Goal: Task Accomplishment & Management: Complete application form

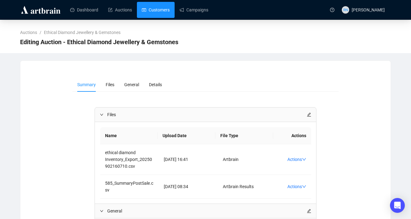
click at [153, 7] on link "Customers" at bounding box center [156, 10] width 28 height 16
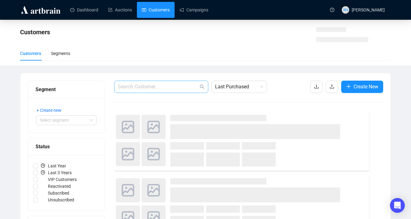
click at [160, 83] on span at bounding box center [161, 87] width 94 height 12
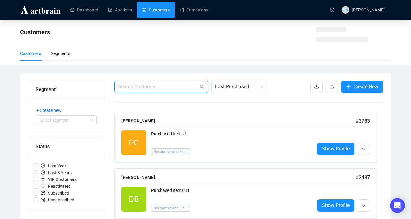
paste input "[PERSON_NAME][EMAIL_ADDRESS][DOMAIN_NAME]"
type input "[PERSON_NAME][EMAIL_ADDRESS][DOMAIN_NAME]"
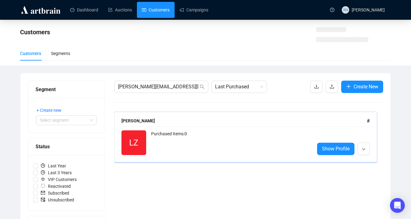
click at [172, 134] on div "Purchased Items: 0" at bounding box center [230, 143] width 159 height 25
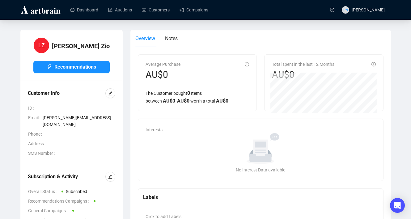
click at [117, 171] on div "Subscription & Activity Overall Status Subscribed Recommendations Campaigns Gen…" at bounding box center [71, 203] width 102 height 76
click at [111, 175] on icon "edit" at bounding box center [110, 177] width 4 height 4
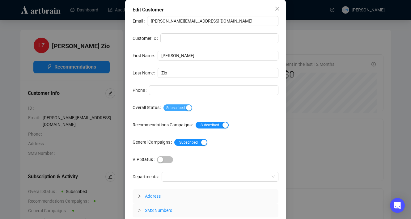
click at [191, 106] on div "button" at bounding box center [189, 108] width 6 height 6
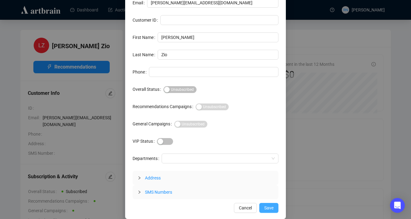
click at [268, 208] on span "Save" at bounding box center [269, 208] width 9 height 7
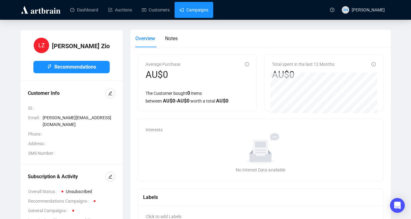
click at [197, 11] on link "Campaigns" at bounding box center [194, 10] width 29 height 16
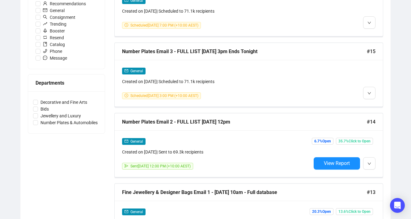
scroll to position [171, 0]
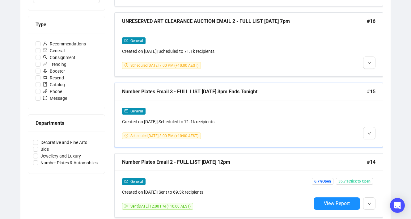
click at [363, 130] on div at bounding box center [344, 124] width 64 height 32
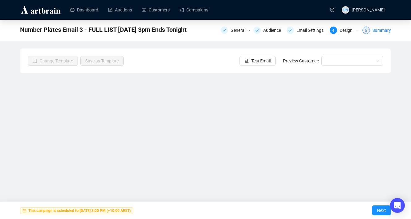
click at [371, 30] on div "5 Summary" at bounding box center [377, 30] width 28 height 7
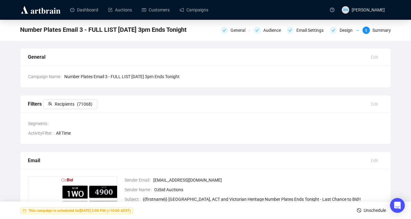
click at [372, 210] on span "Unschedule" at bounding box center [375, 210] width 22 height 17
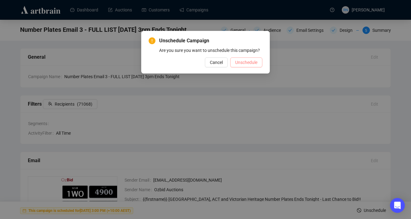
click at [247, 66] on span "Unschedule" at bounding box center [246, 62] width 22 height 7
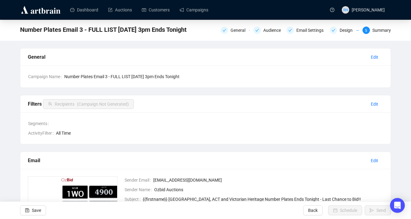
click at [242, 34] on div "General Audience Email Settings Design 5 Summary" at bounding box center [306, 30] width 170 height 10
click at [233, 32] on div "General" at bounding box center [240, 30] width 19 height 7
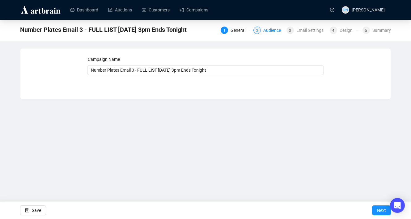
click at [260, 29] on div "2 Audience" at bounding box center [268, 30] width 29 height 7
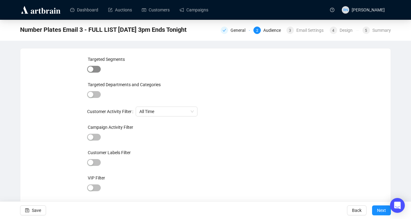
click at [95, 72] on span "button" at bounding box center [94, 69] width 14 height 7
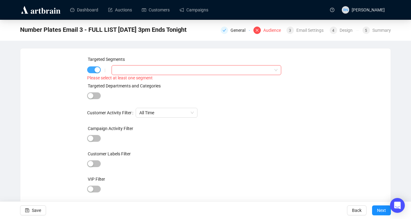
click at [95, 71] on div "button" at bounding box center [98, 70] width 6 height 6
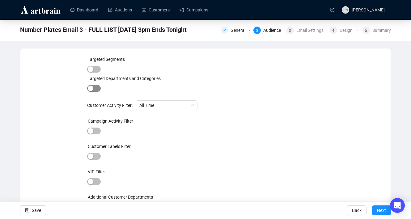
click at [93, 89] on button "button" at bounding box center [94, 88] width 14 height 7
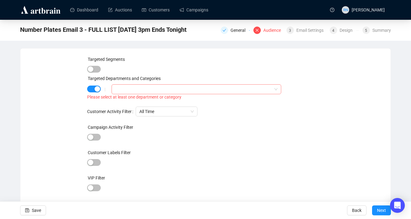
click at [121, 93] on div at bounding box center [193, 89] width 161 height 9
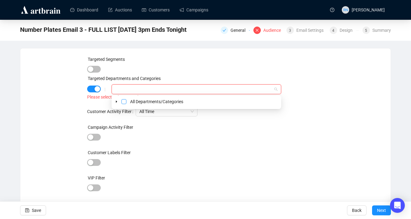
click at [125, 103] on span "Select All Departments/Categories" at bounding box center [124, 101] width 5 height 5
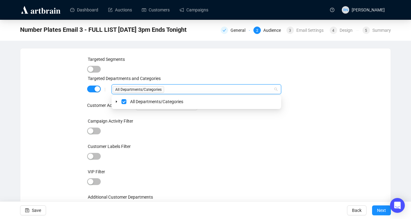
click at [157, 131] on div at bounding box center [205, 131] width 237 height 9
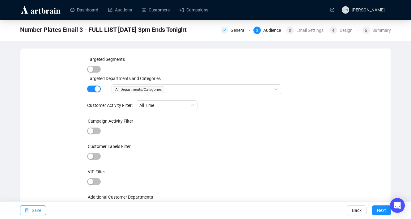
click at [35, 216] on span "Save" at bounding box center [36, 210] width 9 height 17
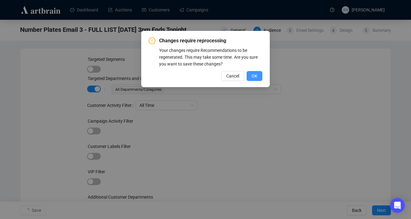
click at [253, 75] on span "OK" at bounding box center [255, 76] width 6 height 7
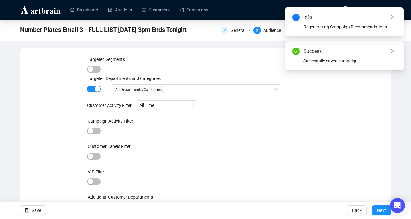
click at [237, 95] on div "Targeted Segments Targeted Departments and Categories | All Departments/Categor…" at bounding box center [205, 137] width 237 height 163
click at [393, 16] on icon "close" at bounding box center [393, 17] width 4 height 4
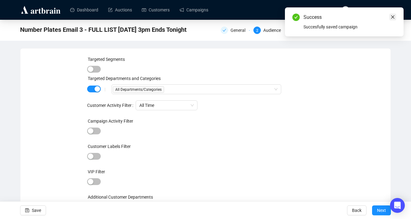
click at [394, 18] on icon "close" at bounding box center [393, 17] width 4 height 4
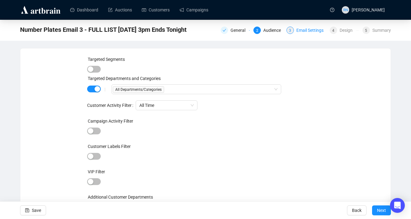
click at [312, 31] on div "Email Settings" at bounding box center [312, 30] width 31 height 7
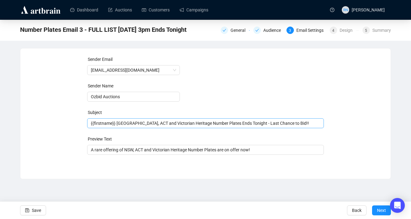
click at [175, 123] on span "{{firstname}} [GEOGRAPHIC_DATA], ACT and Victorian Heritage Number Plates Ends …" at bounding box center [205, 123] width 237 height 5
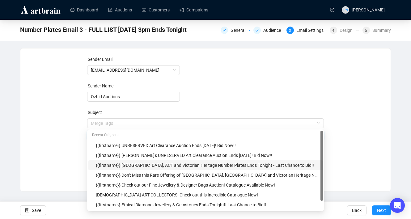
click at [175, 123] on input "search" at bounding box center [203, 123] width 224 height 9
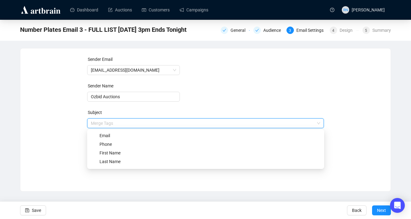
click at [163, 178] on div "Sender Email [EMAIL_ADDRESS][DOMAIN_NAME] Sender Name Ozbid Auctions Subject Me…" at bounding box center [205, 116] width 371 height 134
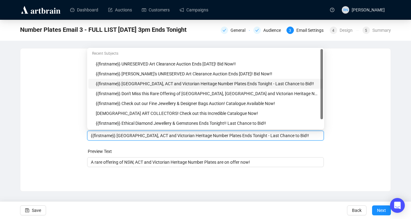
drag, startPoint x: 183, startPoint y: 137, endPoint x: 167, endPoint y: 136, distance: 15.5
click at [167, 136] on input "{{firstname}} [GEOGRAPHIC_DATA], ACT and Victorian Heritage Number Plates Ends …" at bounding box center [206, 135] width 230 height 7
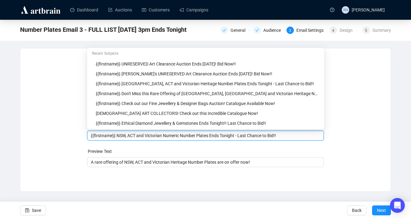
click at [144, 136] on input "{{firstname}} NSW, ACT and Victorian Numeric Number Plates Ends Tonight - Last …" at bounding box center [206, 135] width 230 height 7
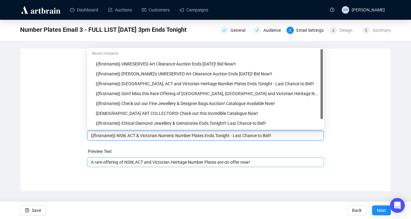
type input "{{firstname}} NSW, ACT & Victorian Numeric Number Plates Ends Tonight - Last Ch…"
click at [184, 161] on input "A rare offering of NSW, ACT and Victorian Heritage Number Plates are on offer n…" at bounding box center [206, 162] width 230 height 7
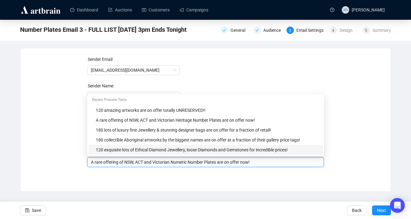
type input "A rare offering of NSW, ACT and Victorian Numeric Number Plates are on offer no…"
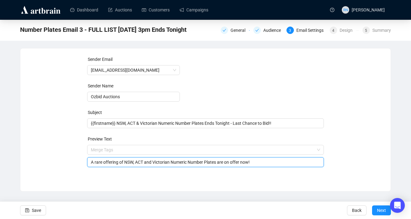
click at [218, 175] on div "Sender Email [EMAIL_ADDRESS][DOMAIN_NAME] Sender Name Ozbid Auctions Subject {{…" at bounding box center [205, 116] width 371 height 134
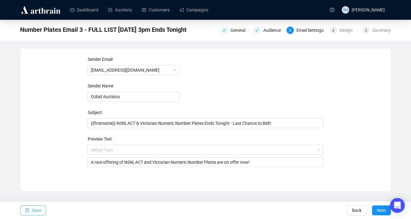
click at [30, 210] on button "Save" at bounding box center [33, 211] width 26 height 10
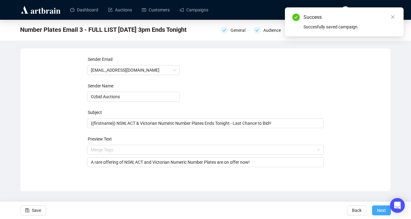
click at [379, 212] on span "Next" at bounding box center [381, 210] width 9 height 17
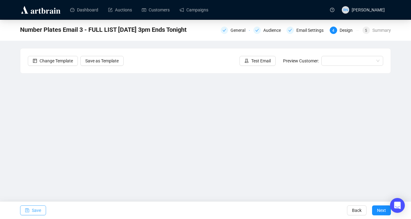
click at [40, 210] on span "Save" at bounding box center [36, 210] width 9 height 17
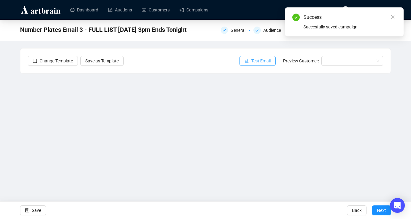
click at [260, 62] on span "Test Email" at bounding box center [261, 61] width 19 height 7
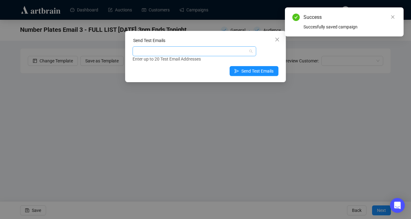
click at [214, 50] on div at bounding box center [191, 51] width 115 height 9
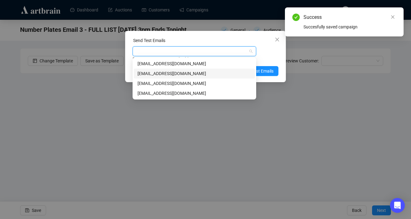
click at [213, 72] on div "[EMAIL_ADDRESS][DOMAIN_NAME]" at bounding box center [195, 73] width 114 height 7
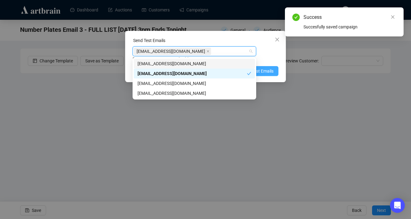
click at [272, 68] on span "Send Test Emails" at bounding box center [258, 71] width 32 height 7
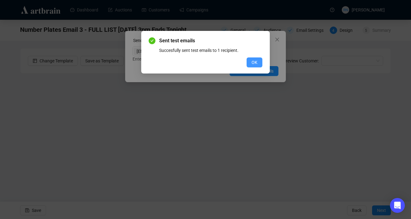
click at [257, 62] on span "OK" at bounding box center [255, 62] width 6 height 7
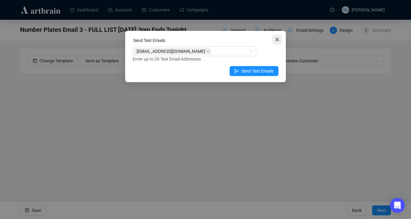
click at [279, 37] on icon "close" at bounding box center [277, 39] width 5 height 5
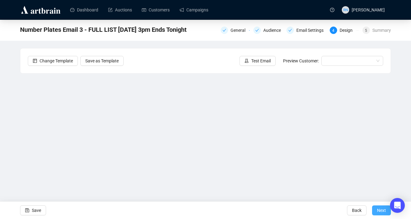
click at [384, 209] on span "Next" at bounding box center [381, 210] width 9 height 17
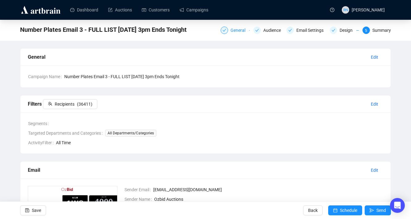
click at [231, 31] on div "General" at bounding box center [240, 30] width 19 height 7
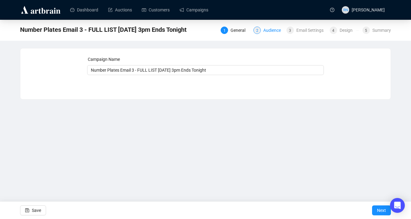
click at [264, 34] on div "Audience" at bounding box center [274, 30] width 21 height 7
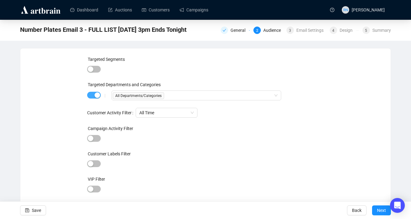
click at [94, 97] on span "button" at bounding box center [94, 95] width 14 height 7
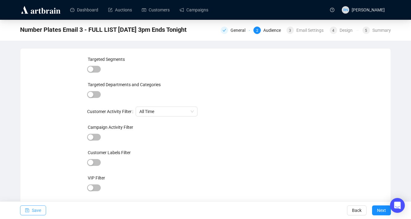
click at [32, 212] on span "Save" at bounding box center [36, 210] width 9 height 17
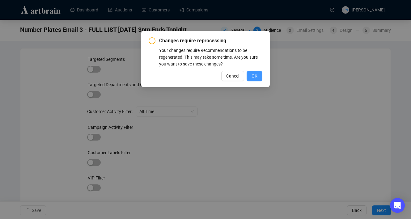
click at [254, 77] on span "OK" at bounding box center [255, 76] width 6 height 7
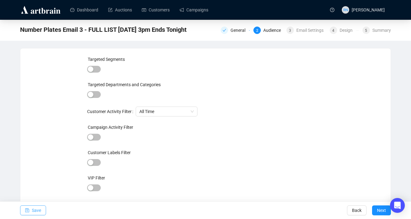
click at [39, 211] on span "Save" at bounding box center [36, 210] width 9 height 17
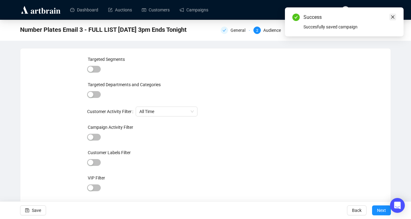
click at [393, 15] on icon "close" at bounding box center [393, 17] width 4 height 4
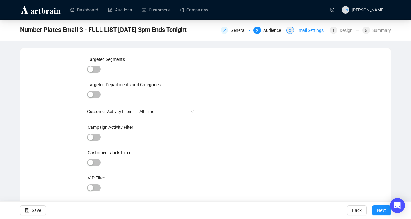
click at [306, 32] on div "Email Settings" at bounding box center [312, 30] width 31 height 7
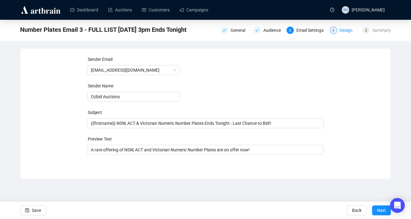
click at [340, 29] on div "Design" at bounding box center [348, 30] width 17 height 7
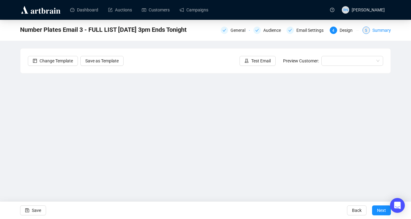
click at [372, 28] on div "5 Summary" at bounding box center [377, 30] width 28 height 7
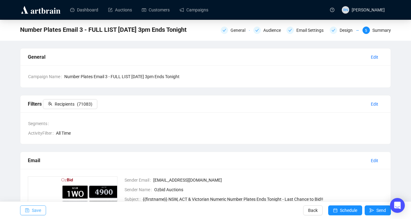
click at [33, 212] on span "Save" at bounding box center [36, 210] width 9 height 17
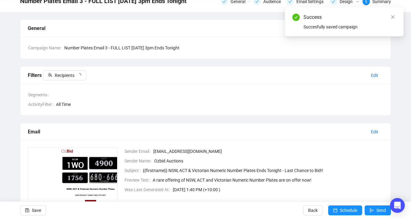
scroll to position [29, 0]
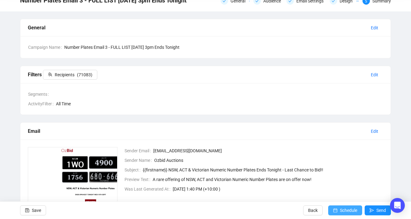
click at [345, 213] on span "Schedule" at bounding box center [348, 210] width 17 height 17
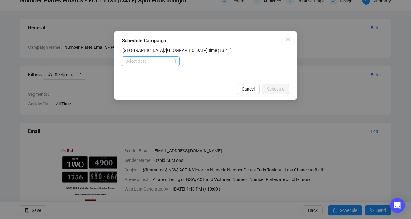
click at [169, 57] on div at bounding box center [151, 61] width 58 height 10
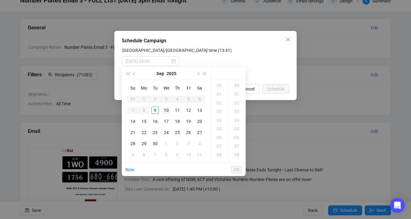
click at [165, 110] on div "10" at bounding box center [166, 110] width 7 height 7
click at [219, 106] on div "15" at bounding box center [220, 105] width 15 height 9
type input "[DATE] 15:00"
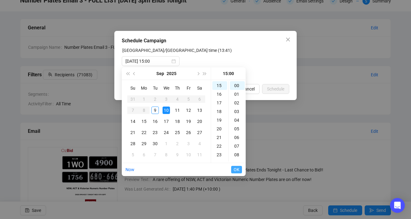
click at [237, 170] on span "OK" at bounding box center [237, 170] width 6 height 12
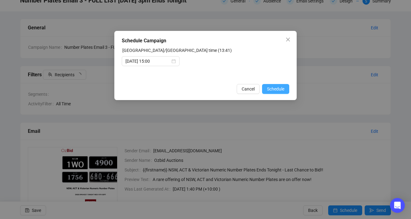
click at [274, 89] on span "Schedule" at bounding box center [275, 89] width 17 height 7
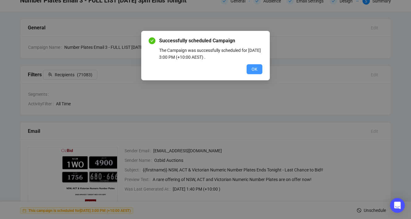
click at [259, 69] on button "OK" at bounding box center [255, 69] width 16 height 10
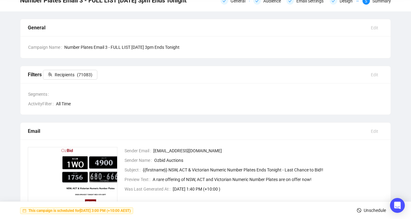
scroll to position [0, 0]
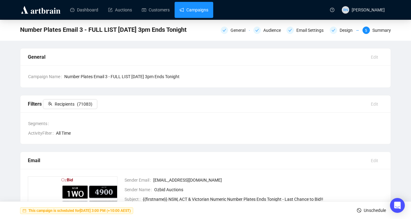
click at [193, 11] on link "Campaigns" at bounding box center [194, 10] width 29 height 16
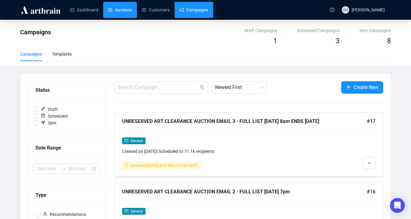
click at [118, 10] on link "Auctions" at bounding box center [120, 10] width 24 height 16
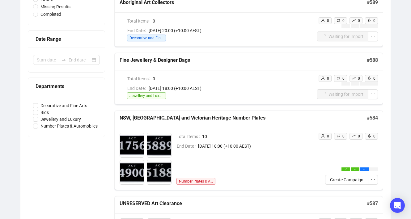
scroll to position [43, 0]
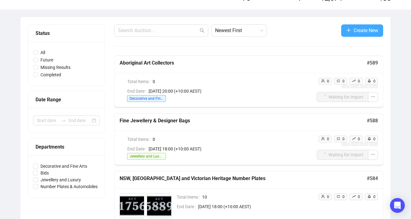
click at [356, 34] on button "Create New" at bounding box center [363, 30] width 42 height 12
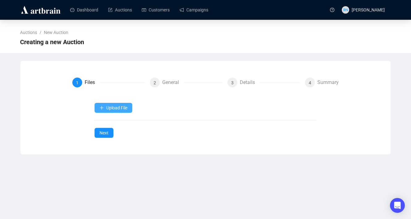
click at [118, 106] on span "Upload File" at bounding box center [116, 108] width 21 height 5
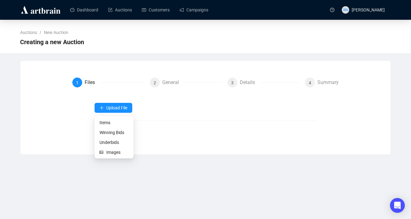
click at [115, 85] on div "1 Files" at bounding box center [108, 83] width 73 height 10
click at [168, 85] on div "General" at bounding box center [173, 83] width 22 height 10
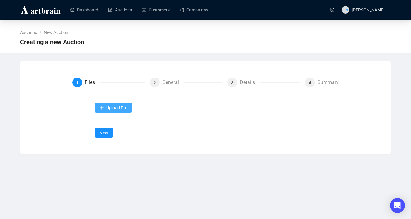
click at [119, 109] on span "Upload File" at bounding box center [116, 108] width 21 height 5
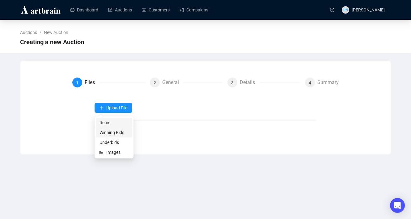
click at [111, 123] on span "Items" at bounding box center [114, 122] width 29 height 7
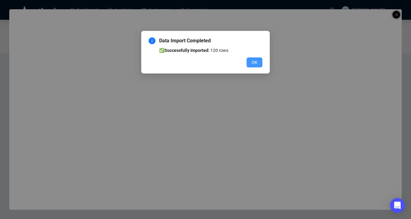
click at [252, 65] on span "OK" at bounding box center [255, 62] width 6 height 7
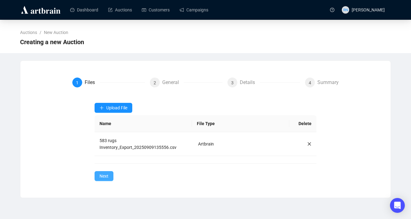
click at [105, 174] on span "Next" at bounding box center [104, 176] width 9 height 7
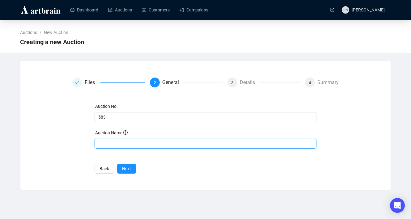
click at [109, 143] on input "text" at bounding box center [206, 144] width 222 height 10
paste input "Persian & Designer Rugs"
type input "Persian & Designer Rugs"
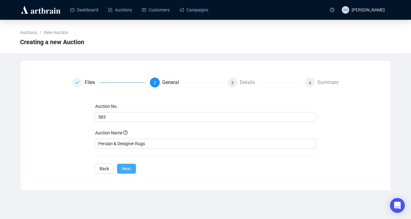
click at [131, 167] on span "Next" at bounding box center [126, 169] width 9 height 7
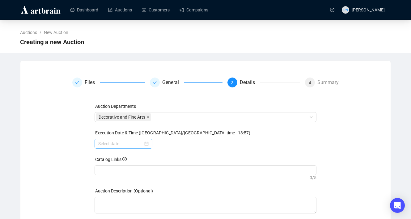
click at [143, 147] on div at bounding box center [123, 143] width 50 height 7
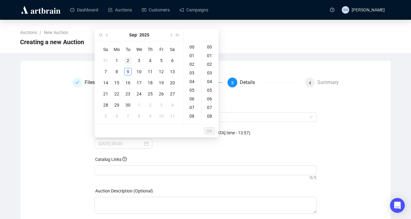
click at [129, 60] on div "2" at bounding box center [127, 60] width 7 height 7
click at [192, 107] on div "12" at bounding box center [192, 108] width 15 height 9
type input "[DATE] 12:00"
click at [211, 130] on span "OK" at bounding box center [210, 131] width 6 height 12
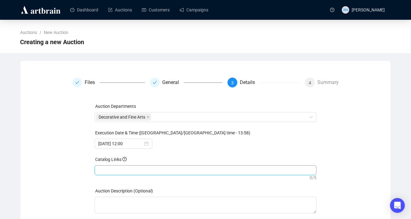
click at [143, 169] on div at bounding box center [206, 170] width 220 height 9
paste input "[URL][DOMAIN_NAME]"
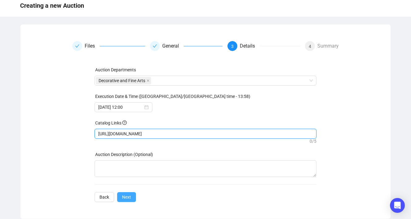
type input "[URL][DOMAIN_NAME]"
click at [129, 200] on span "Next" at bounding box center [126, 197] width 9 height 7
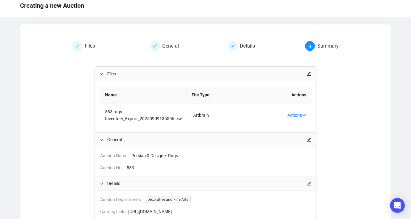
scroll to position [107, 0]
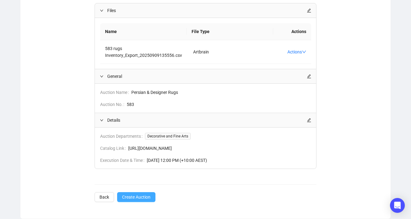
click at [138, 197] on span "Create Auction" at bounding box center [136, 197] width 28 height 7
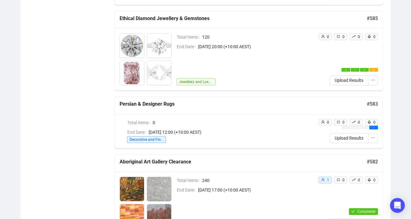
scroll to position [401, 0]
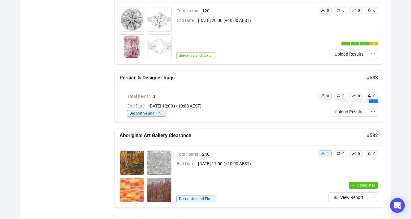
click at [176, 95] on span "0" at bounding box center [233, 96] width 161 height 7
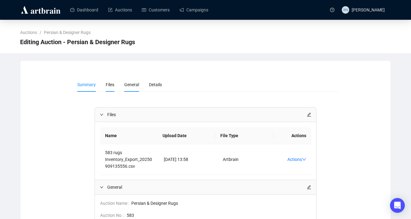
click at [113, 85] on span "Files" at bounding box center [110, 84] width 9 height 5
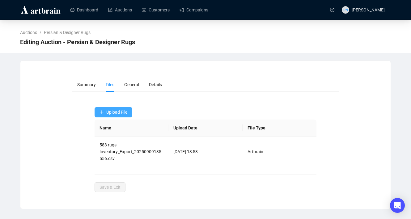
click at [122, 111] on span "Upload File" at bounding box center [116, 112] width 21 height 5
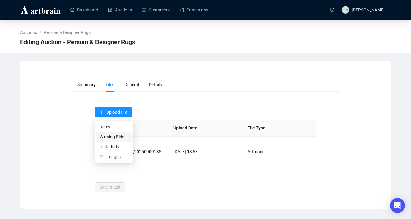
click at [119, 137] on span "Winning Bids" at bounding box center [114, 137] width 29 height 7
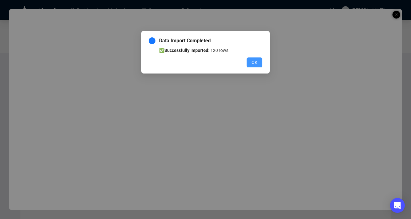
click at [252, 60] on span "OK" at bounding box center [255, 62] width 6 height 7
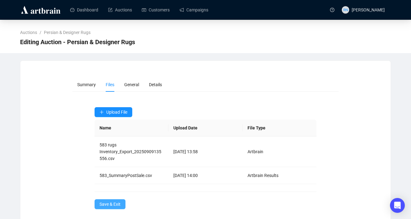
click at [109, 205] on span "Save & Exit" at bounding box center [110, 204] width 21 height 7
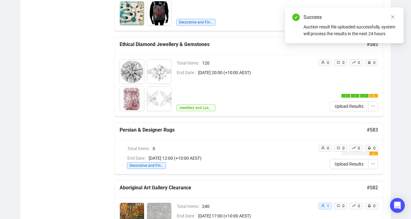
scroll to position [364, 0]
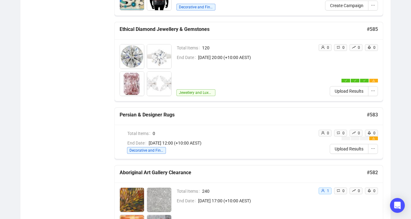
click at [159, 151] on span "Decorative and Fine Arts" at bounding box center [146, 150] width 39 height 7
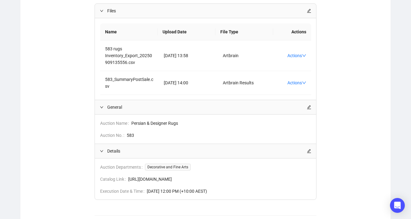
scroll to position [132, 0]
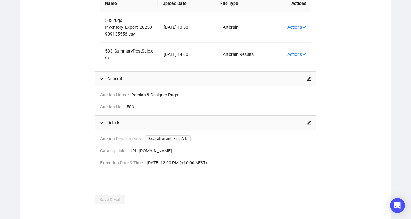
click at [308, 122] on icon "edit" at bounding box center [309, 123] width 4 height 4
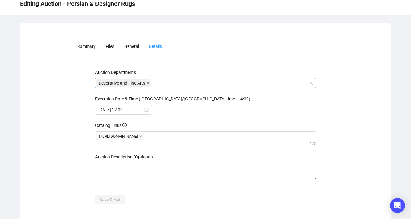
click at [166, 85] on div "Decorative and Fine Arts" at bounding box center [202, 83] width 213 height 9
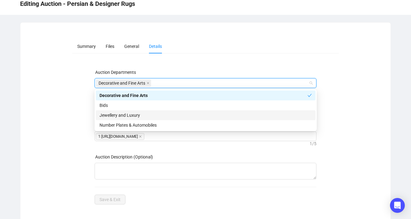
scroll to position [41, 0]
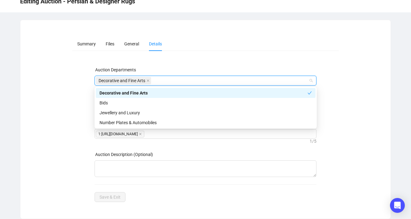
click at [185, 60] on form "Summary Files General Details Auction Departments Decorative and Fine Arts Exec…" at bounding box center [205, 120] width 267 height 166
click at [172, 80] on div "Decorative and Fine Arts" at bounding box center [202, 80] width 213 height 9
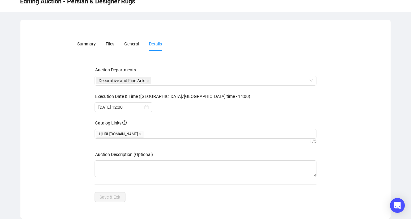
click at [71, 177] on div "Summary Files General Details Auction Departments Decorative and Fine Arts Exec…" at bounding box center [206, 120] width 356 height 166
click at [116, 45] on li "Files" at bounding box center [110, 44] width 19 height 14
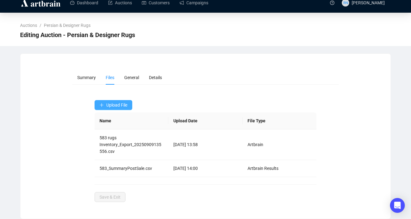
click at [120, 106] on span "Upload File" at bounding box center [116, 105] width 21 height 5
click at [106, 104] on span "Upload File" at bounding box center [116, 105] width 21 height 5
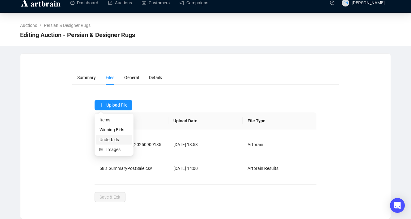
click at [111, 140] on span "Underbids" at bounding box center [114, 139] width 29 height 7
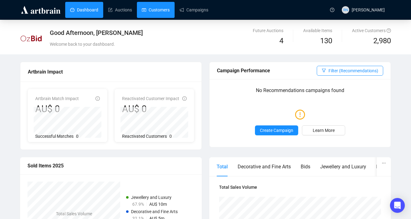
click at [156, 13] on link "Customers" at bounding box center [156, 10] width 28 height 16
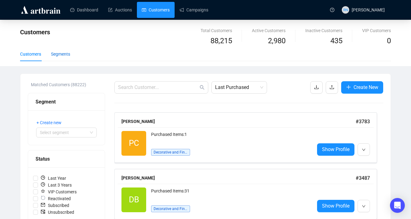
click at [61, 56] on div "Segments" at bounding box center [60, 54] width 19 height 7
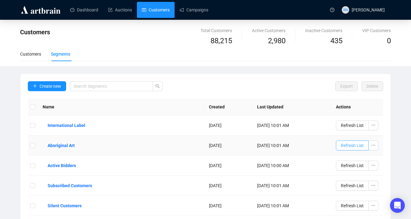
click at [355, 145] on span "Refresh List" at bounding box center [352, 145] width 23 height 7
click at [355, 124] on span "Refresh List" at bounding box center [352, 125] width 23 height 7
click at [33, 147] on input "checkbox" at bounding box center [32, 145] width 5 height 5
checkbox input "true"
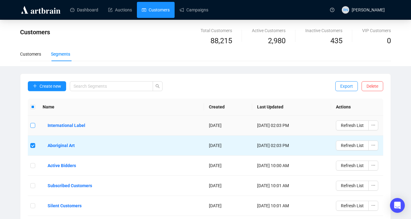
click at [33, 124] on input "checkbox" at bounding box center [32, 125] width 5 height 5
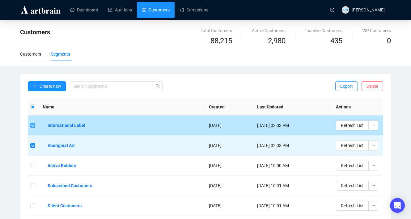
click at [33, 124] on input "checkbox" at bounding box center [32, 125] width 5 height 5
checkbox input "false"
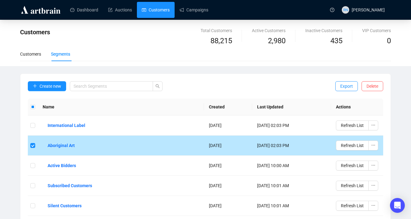
click at [31, 141] on td at bounding box center [33, 146] width 10 height 20
click at [33, 147] on input "checkbox" at bounding box center [32, 145] width 5 height 5
checkbox input "false"
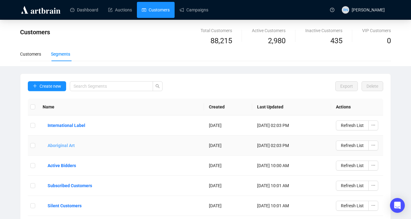
click at [65, 144] on b "Aboriginal Art" at bounding box center [61, 145] width 27 height 7
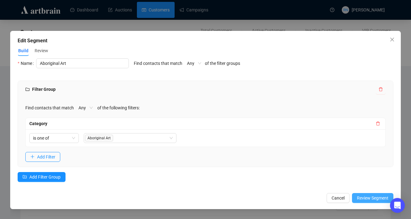
click at [374, 196] on span "Review Segment" at bounding box center [373, 198] width 32 height 7
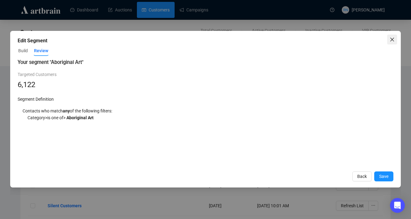
click at [392, 41] on icon "close" at bounding box center [392, 39] width 5 height 5
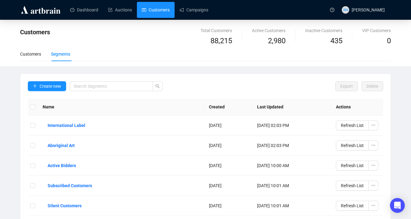
click at [41, 12] on img at bounding box center [40, 10] width 41 height 10
click at [114, 14] on link "Auctions" at bounding box center [120, 10] width 24 height 16
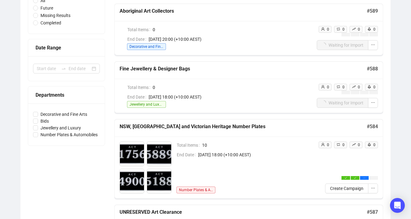
scroll to position [95, 0]
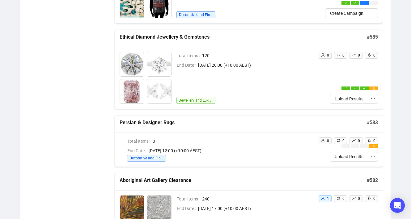
scroll to position [359, 0]
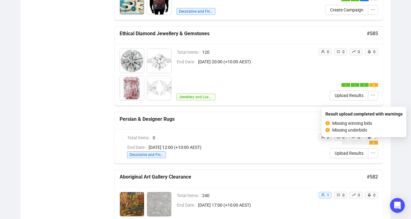
click at [373, 142] on icon "warning" at bounding box center [374, 143] width 2 height 2
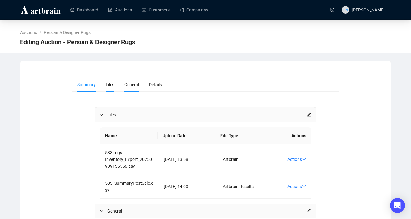
click at [131, 87] on span "General" at bounding box center [131, 84] width 15 height 5
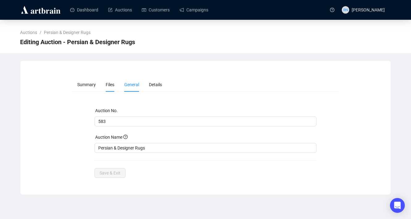
click at [106, 87] on span "Files" at bounding box center [110, 84] width 9 height 5
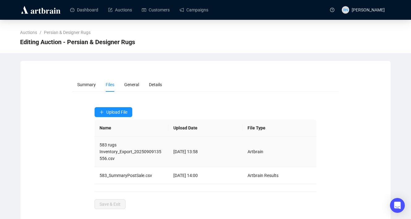
scroll to position [7, 0]
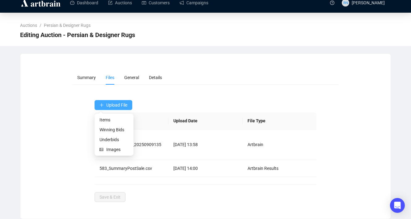
click at [114, 106] on span "Upload File" at bounding box center [116, 105] width 21 height 5
click at [110, 140] on span "Underbids" at bounding box center [114, 139] width 29 height 7
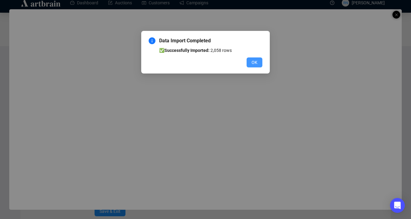
click at [255, 62] on span "OK" at bounding box center [255, 62] width 6 height 7
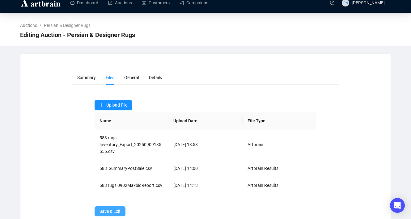
click at [104, 213] on span "Save & Exit" at bounding box center [110, 211] width 21 height 7
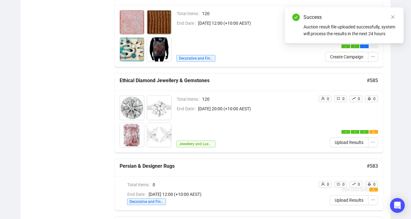
scroll to position [323, 0]
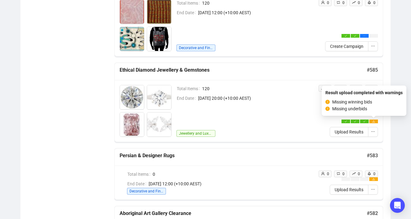
click at [374, 122] on icon "warning" at bounding box center [374, 121] width 2 height 2
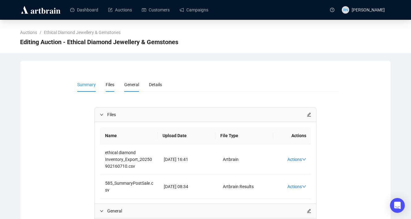
click at [111, 86] on span "Files" at bounding box center [110, 84] width 9 height 5
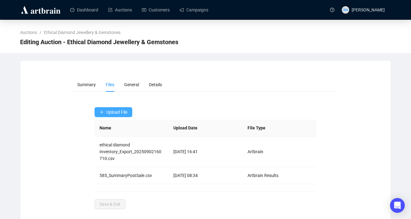
click at [118, 110] on span "Upload File" at bounding box center [116, 112] width 21 height 5
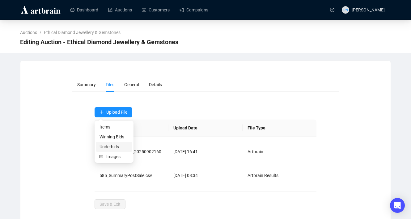
click at [115, 147] on span "Underbids" at bounding box center [114, 147] width 29 height 7
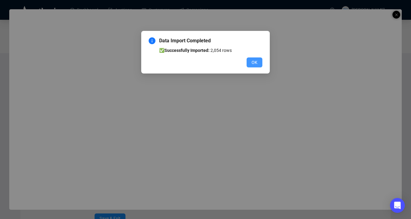
click at [253, 60] on span "OK" at bounding box center [255, 62] width 6 height 7
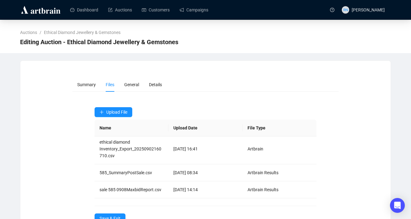
scroll to position [21, 0]
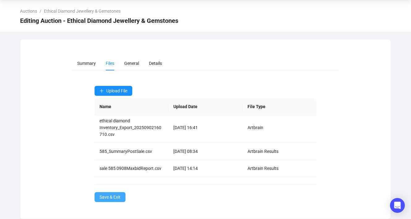
click at [110, 194] on span "Save & Exit" at bounding box center [110, 197] width 21 height 7
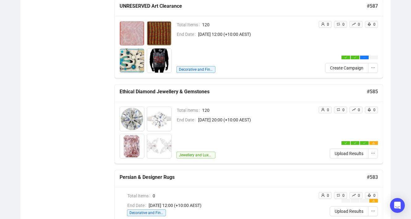
scroll to position [330, 0]
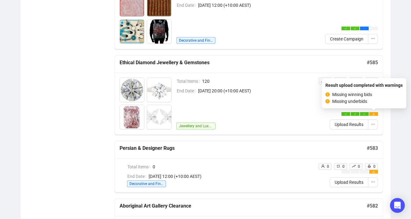
click at [377, 113] on div at bounding box center [374, 114] width 9 height 4
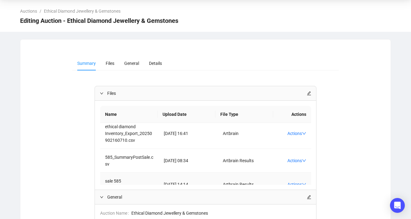
scroll to position [0, 0]
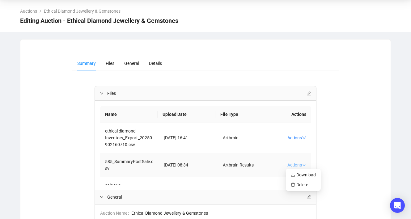
click at [304, 164] on icon "down" at bounding box center [304, 165] width 4 height 4
click at [351, 153] on div "Summary Files General Details Files Name Upload Date File Type Actions ethical …" at bounding box center [206, 189] width 356 height 267
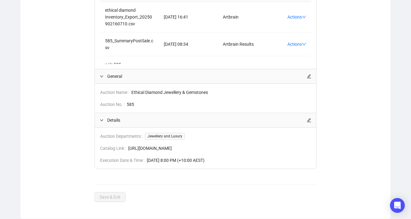
scroll to position [0, 0]
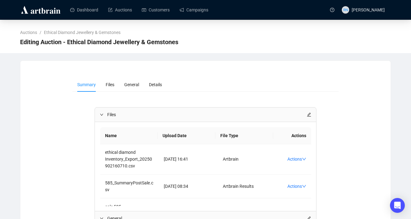
click at [30, 12] on img at bounding box center [40, 10] width 41 height 10
